Goal: Book appointment/travel/reservation

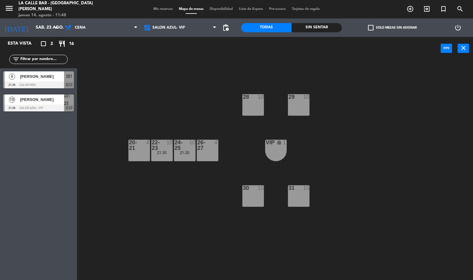
click at [49, 26] on input "sáb. 23 ago." at bounding box center [62, 27] width 58 height 11
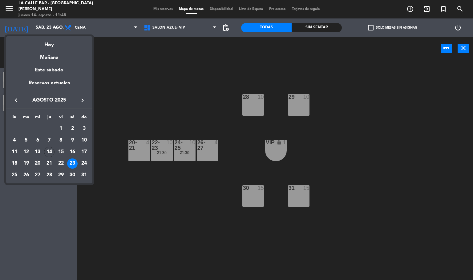
drag, startPoint x: 0, startPoint y: 0, endPoint x: 129, endPoint y: 103, distance: 165.5
click at [129, 103] on div at bounding box center [236, 140] width 473 height 280
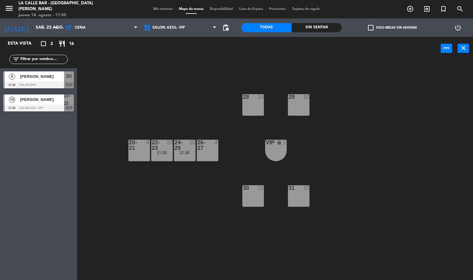
click at [36, 19] on div "[DATE] sáb. 23 ago. arrow_drop_down" at bounding box center [31, 27] width 62 height 18
click at [39, 25] on input "sáb. 23 ago." at bounding box center [62, 27] width 58 height 11
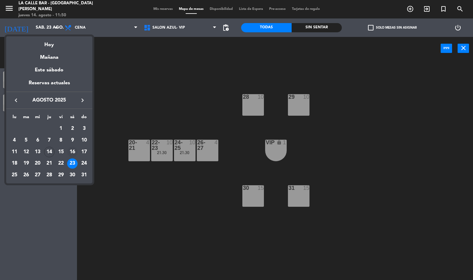
click at [74, 149] on div "16" at bounding box center [72, 152] width 10 height 10
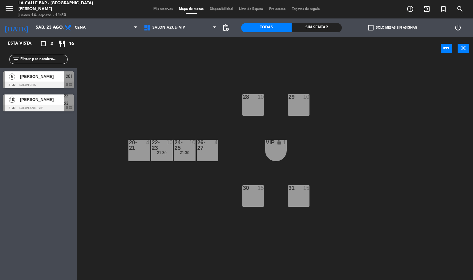
type input "sáb. 16 ago."
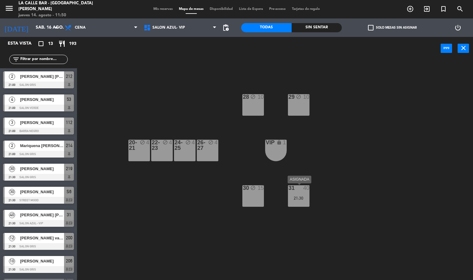
click at [295, 195] on div "31 40 21:30" at bounding box center [299, 196] width 22 height 22
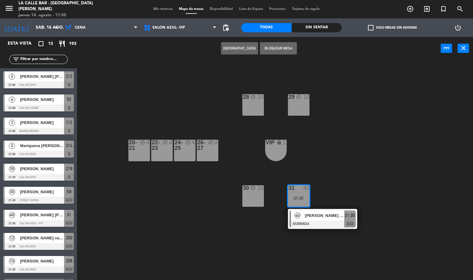
click at [310, 212] on div "Ana Laura Meregone" at bounding box center [324, 215] width 40 height 10
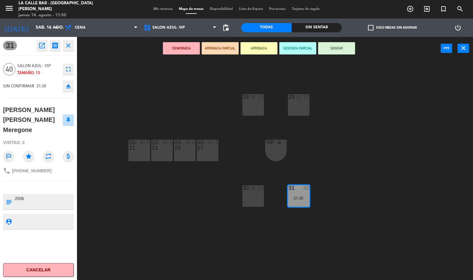
drag, startPoint x: 68, startPoint y: 69, endPoint x: 70, endPoint y: 72, distance: 3.3
click at [70, 72] on icon "fullscreen" at bounding box center [68, 69] width 7 height 7
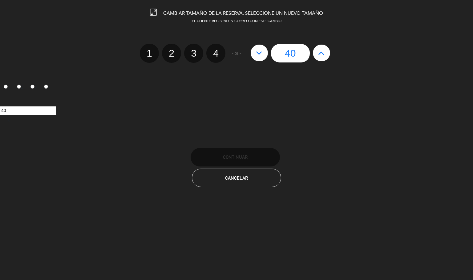
click at [319, 59] on button at bounding box center [321, 53] width 17 height 17
click at [319, 59] on div "40" at bounding box center [290, 53] width 86 height 18
click at [255, 172] on button "Cancelar" at bounding box center [236, 178] width 89 height 18
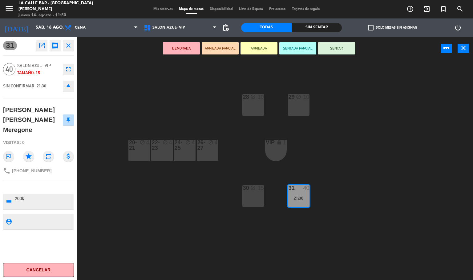
click at [28, 112] on div "Ana Laura Meregone" at bounding box center [33, 120] width 60 height 30
click at [28, 111] on div "Ana Laura Meregone" at bounding box center [33, 120] width 60 height 30
copy div "Ana Laura Meregone"
click at [40, 255] on div "31 open_in_new receipt 9:30 PM sáb., 16 ago. 40 personas Ana Laura Meregone Mes…" at bounding box center [38, 158] width 77 height 243
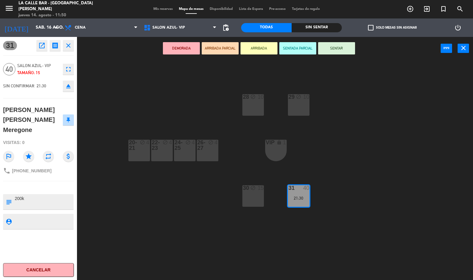
click at [42, 263] on button "Cancelar" at bounding box center [38, 270] width 71 height 14
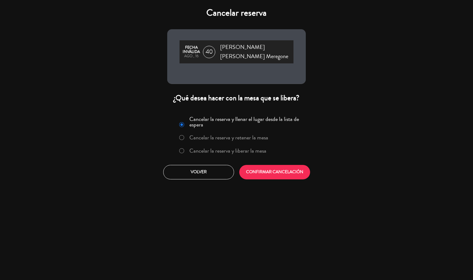
click at [210, 148] on label "Cancelar la reserva y liberar la mesa" at bounding box center [227, 151] width 77 height 6
click at [270, 166] on button "CONFIRMAR CANCELACIÓN" at bounding box center [274, 172] width 71 height 14
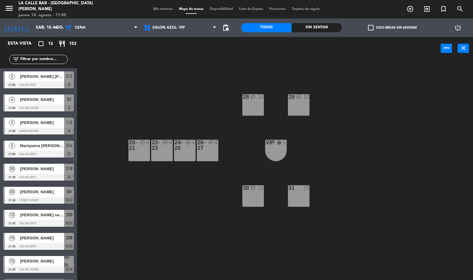
click at [300, 198] on div "31 15" at bounding box center [299, 196] width 22 height 22
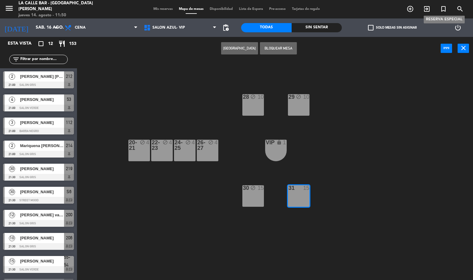
click at [441, 10] on icon "turned_in_not" at bounding box center [442, 8] width 7 height 7
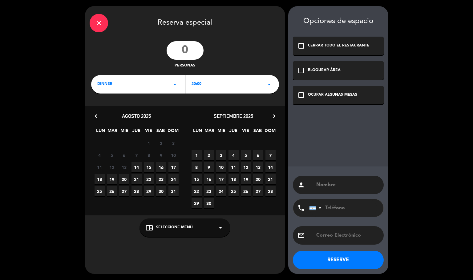
click at [194, 55] on input "number" at bounding box center [184, 50] width 37 height 18
type input "50"
click at [223, 74] on div "close Reserva especial 50 personas DINNER arrow_drop_down 20:00 arrow_drop_down…" at bounding box center [185, 140] width 200 height 268
click at [212, 83] on div "20:00 arrow_drop_down" at bounding box center [232, 84] width 94 height 18
click at [202, 128] on div "21:30" at bounding box center [231, 128] width 81 height 6
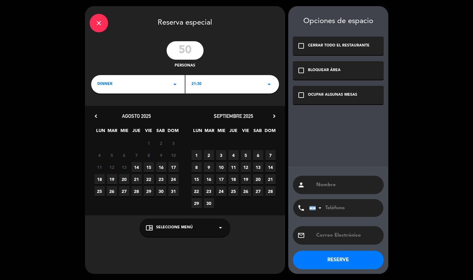
click at [162, 164] on span "16" at bounding box center [161, 167] width 10 height 10
paste input "Ana Laura Meregone"
type input "Ana Laura Meregone"
click at [338, 90] on div "check_box_outline_blank OCUPAR ALGUNAS MESAS" at bounding box center [338, 95] width 91 height 18
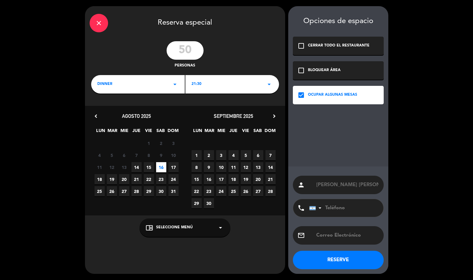
drag, startPoint x: 343, startPoint y: 210, endPoint x: 344, endPoint y: 203, distance: 6.2
paste input "+54 9 11 5043-7749"
type input "+54 9 11 5043-7749"
click at [333, 257] on button "RESERVE" at bounding box center [338, 260] width 91 height 18
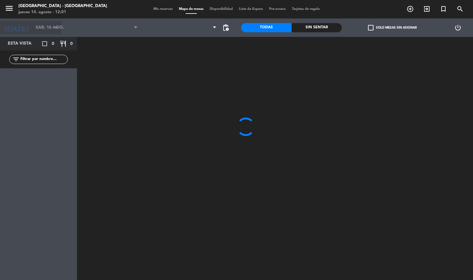
click at [42, 30] on input "sáb. 16 ago." at bounding box center [62, 27] width 58 height 11
